Goal: Find specific page/section

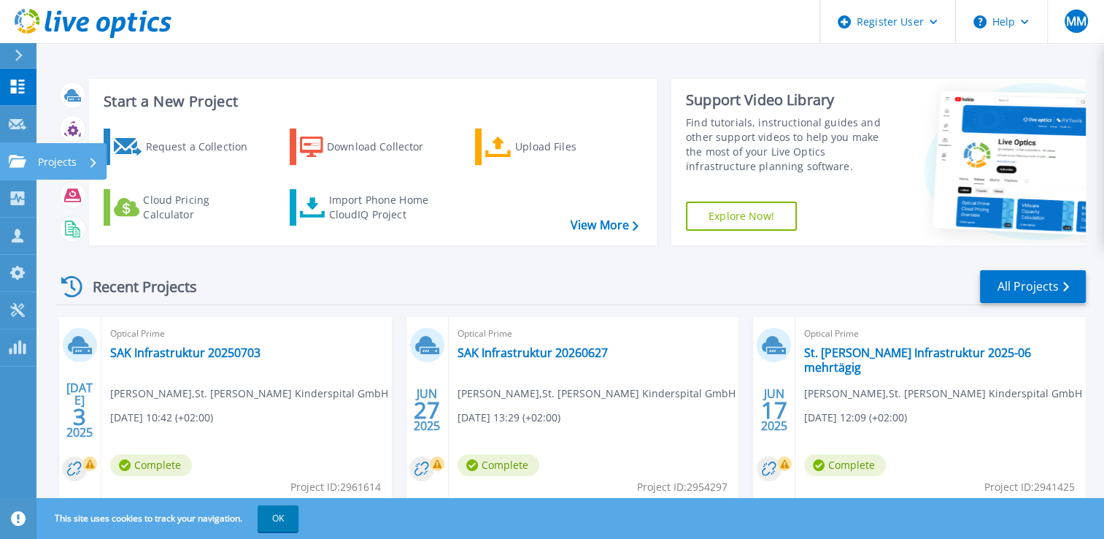
click at [22, 161] on icon at bounding box center [18, 161] width 18 height 12
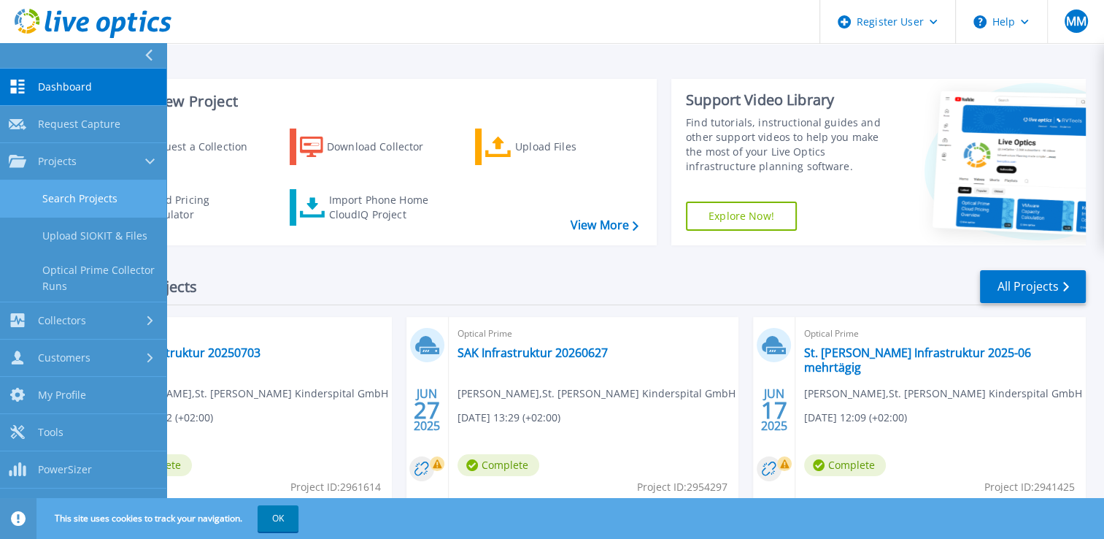
click at [91, 197] on link "Search Projects" at bounding box center [83, 198] width 166 height 37
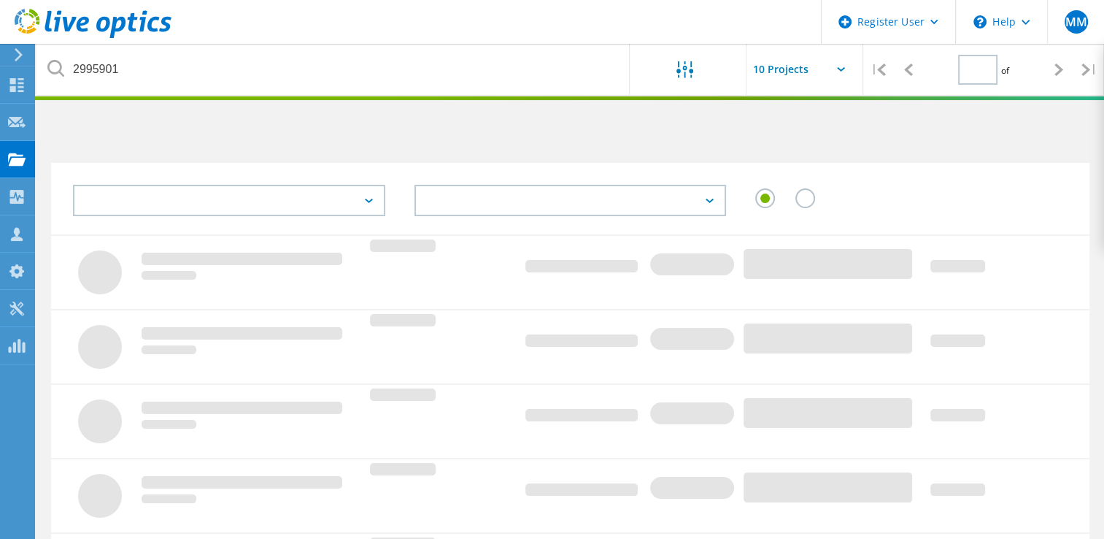
type input "1"
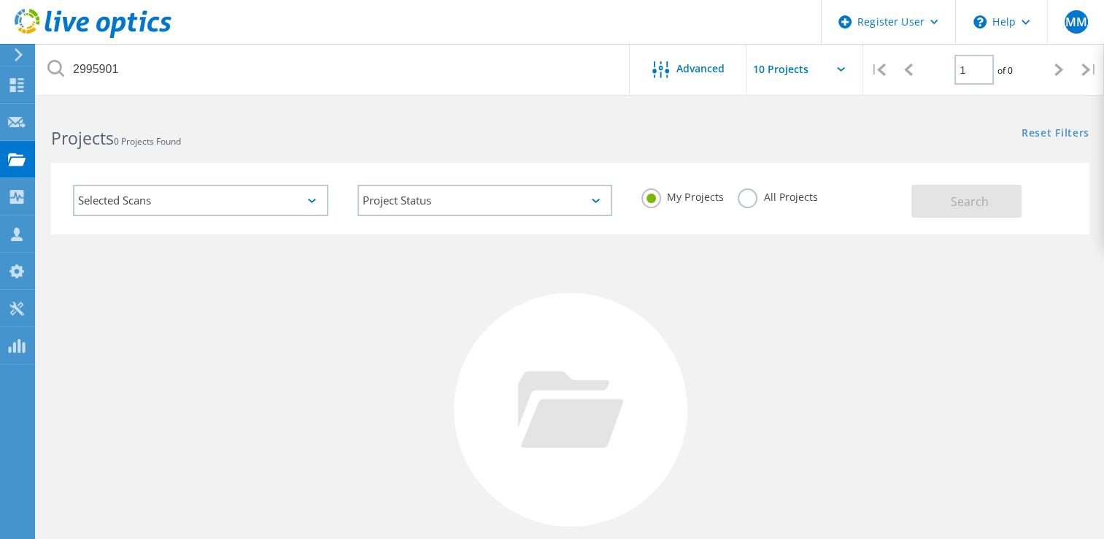
click at [788, 195] on label "All Projects" at bounding box center [778, 195] width 80 height 14
click at [0, 0] on input "All Projects" at bounding box center [0, 0] width 0 height 0
click at [999, 209] on button "Search" at bounding box center [967, 201] width 110 height 33
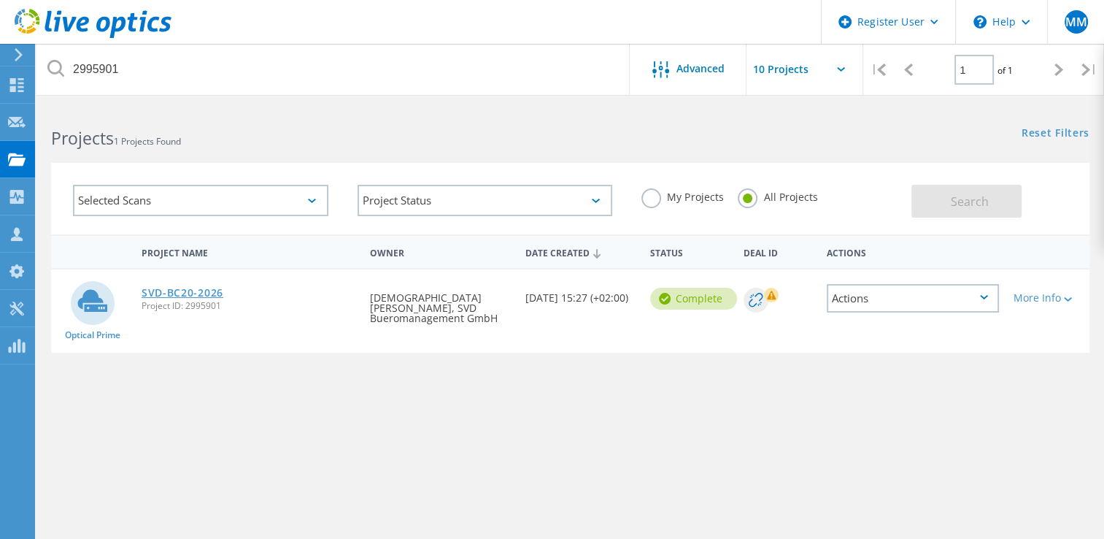
click at [190, 290] on link "SVD-BC20-2026" at bounding box center [183, 293] width 82 height 10
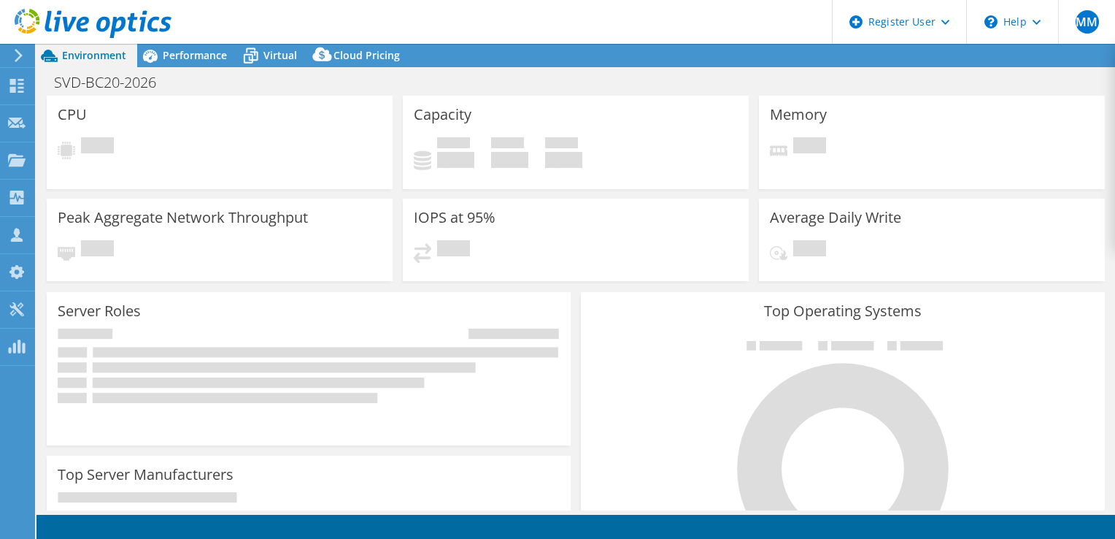
select select "EUFrankfurt"
select select "EUR"
